Goal: Find specific page/section: Find specific page/section

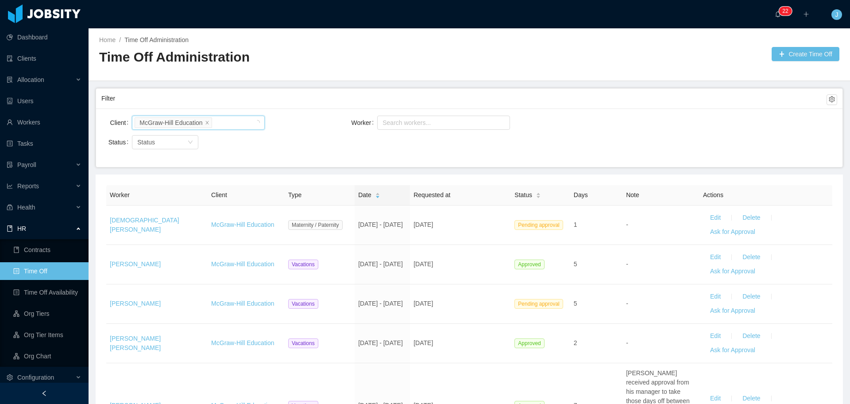
scroll to position [2028, 0]
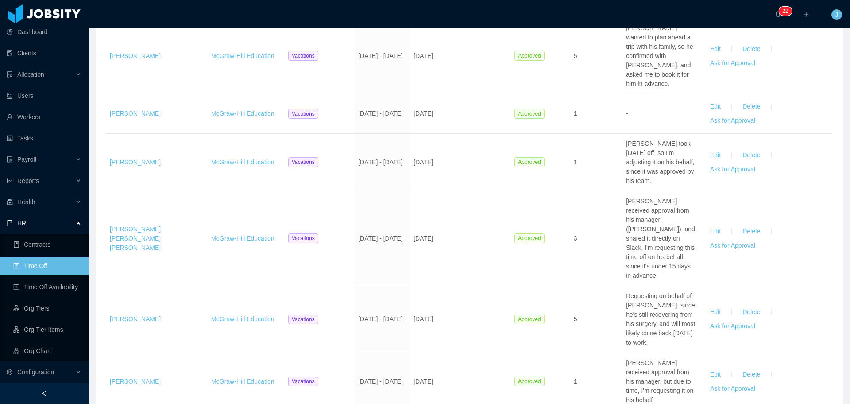
click at [51, 226] on div "HR" at bounding box center [44, 223] width 89 height 18
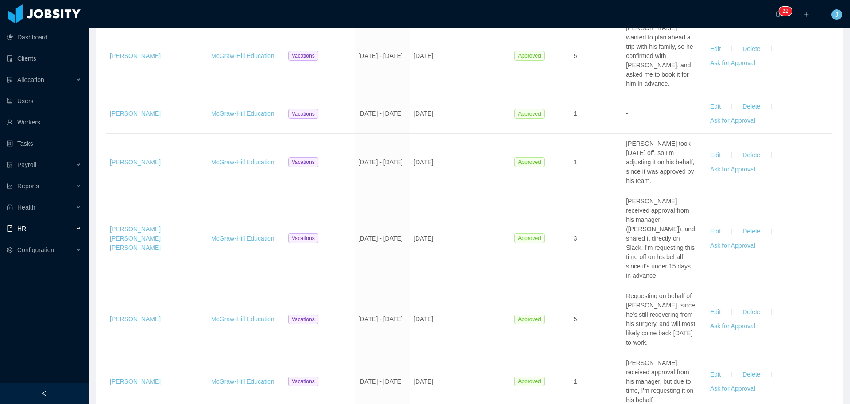
scroll to position [0, 0]
click at [46, 188] on div "Reports" at bounding box center [44, 186] width 89 height 18
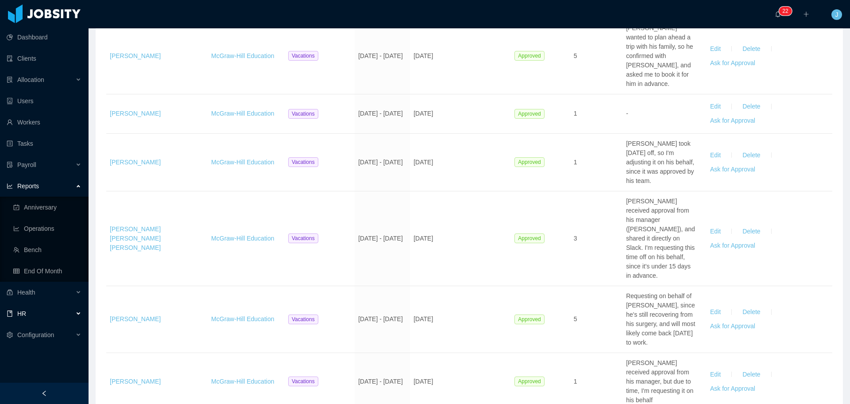
click at [46, 188] on div "Reports" at bounding box center [44, 186] width 89 height 18
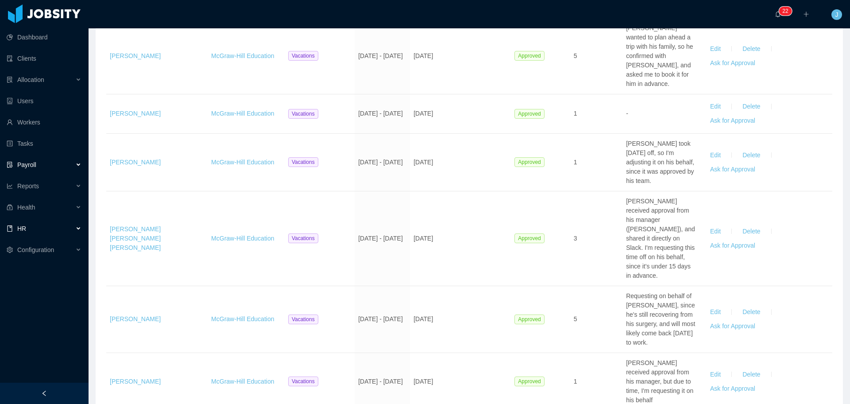
click at [53, 163] on div "Payroll" at bounding box center [44, 165] width 89 height 18
click at [60, 189] on div "Reports" at bounding box center [44, 186] width 89 height 18
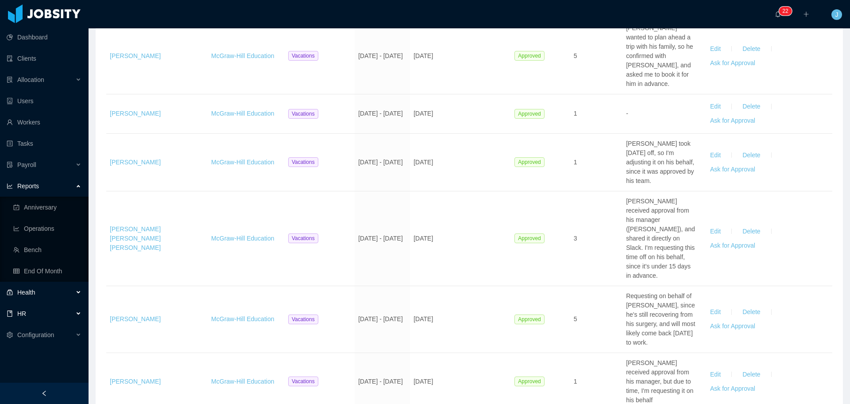
click at [51, 293] on div "Health" at bounding box center [44, 292] width 89 height 18
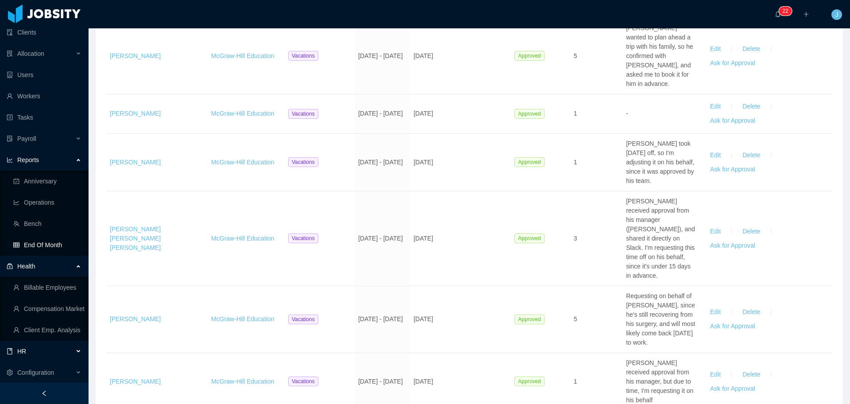
scroll to position [27, 0]
click at [51, 325] on link "Client Emp. Analysis" at bounding box center [47, 330] width 68 height 18
